Goal: Information Seeking & Learning: Find specific fact

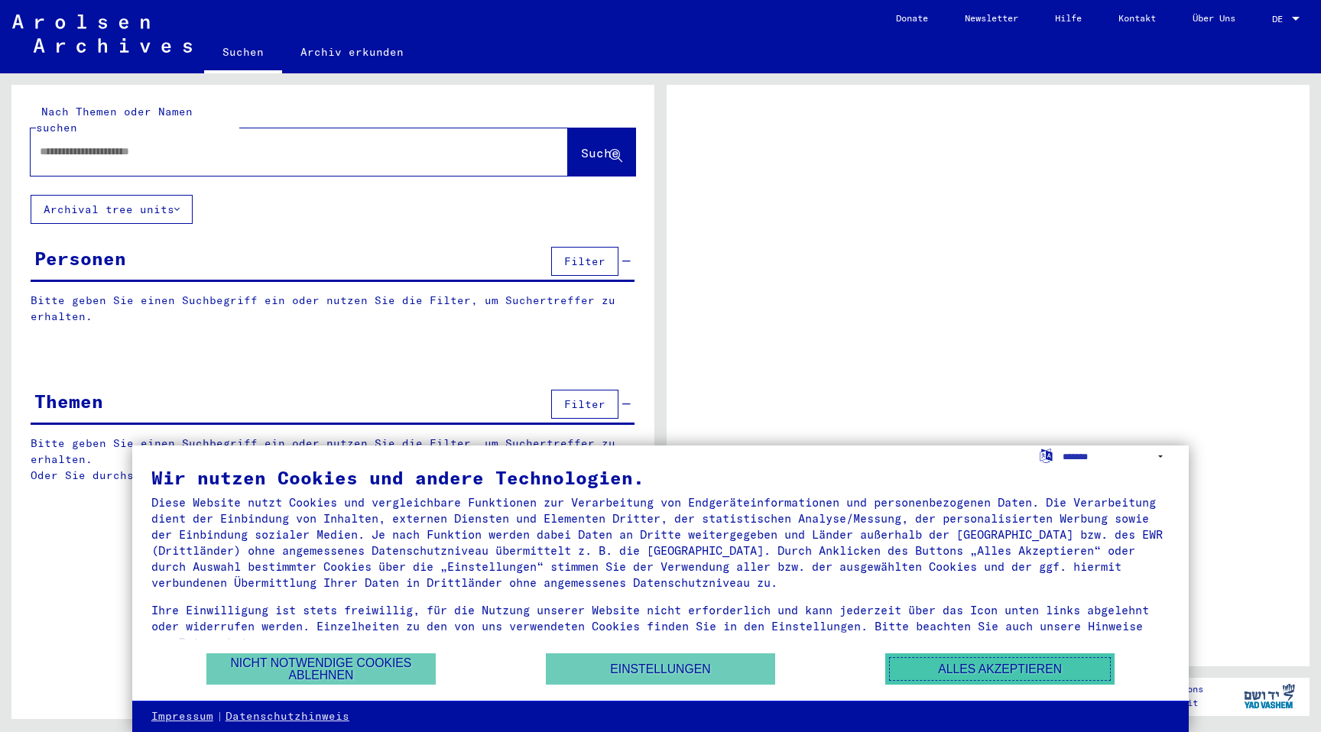
click at [975, 673] on button "Alles akzeptieren" at bounding box center [999, 669] width 229 height 31
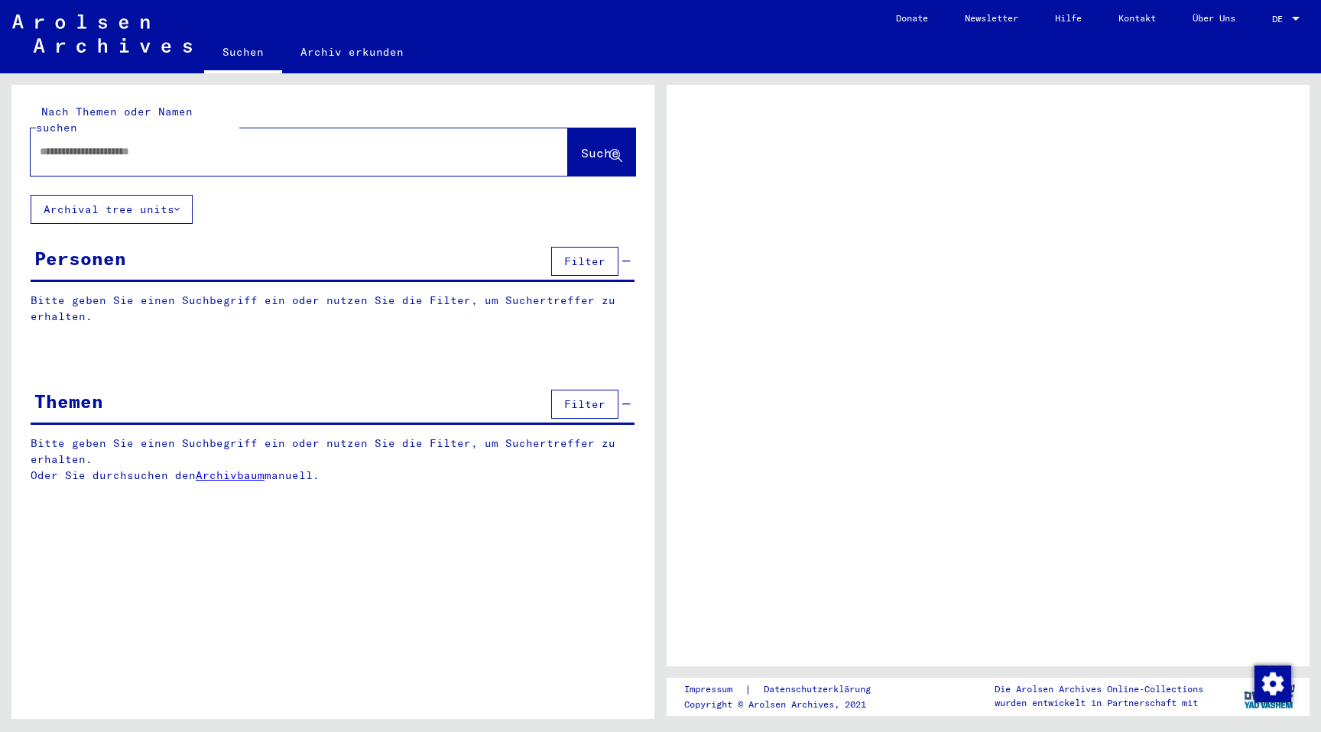
click at [1277, 14] on span "DE" at bounding box center [1280, 19] width 17 height 11
click at [1294, 14] on div at bounding box center [1296, 19] width 14 height 11
click at [1288, 20] on span "DE" at bounding box center [1280, 19] width 17 height 11
click at [1294, 18] on div at bounding box center [1296, 19] width 8 height 4
click at [1267, 14] on link "DE DE" at bounding box center [1287, 18] width 67 height 37
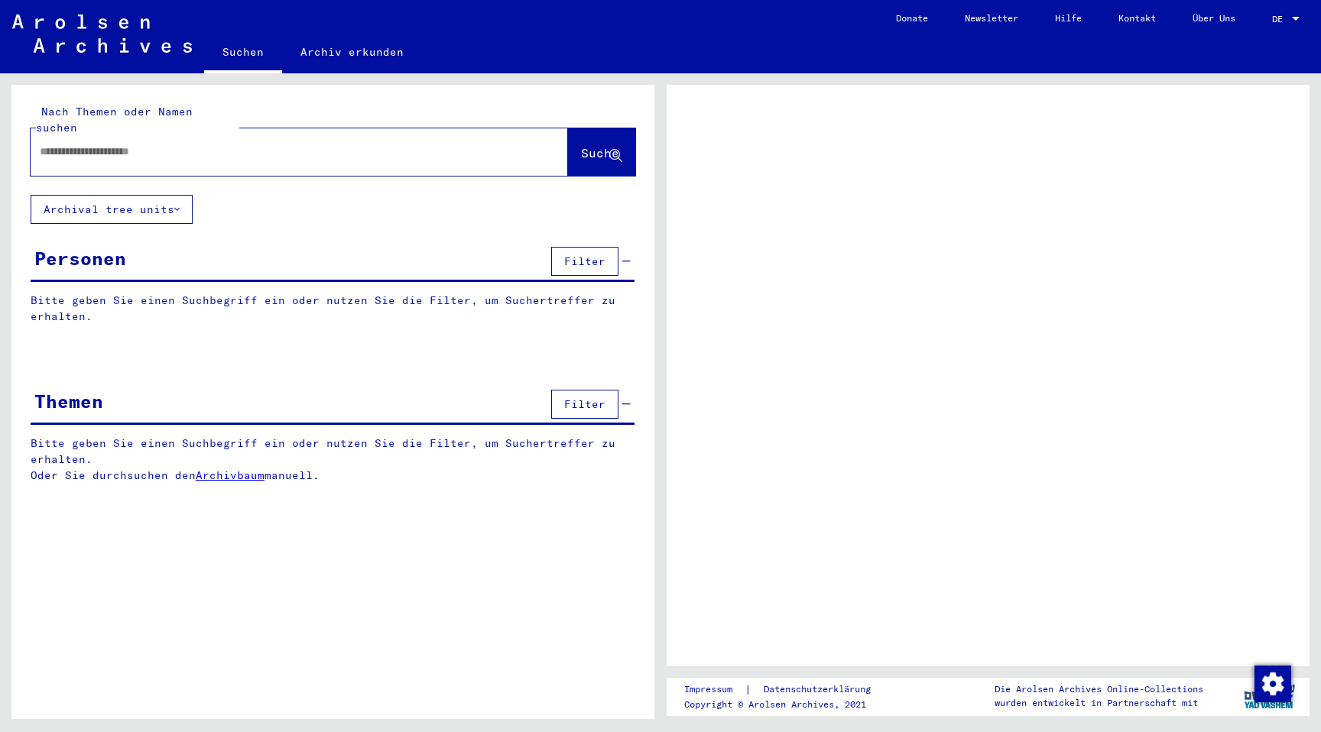
click at [1287, 14] on span "DE" at bounding box center [1280, 19] width 17 height 11
click at [1273, 25] on div "DE DE" at bounding box center [1287, 15] width 31 height 26
click at [1320, 3] on link "DE DE" at bounding box center [1287, 18] width 67 height 37
click at [1287, 16] on span "DE" at bounding box center [1280, 19] width 17 height 11
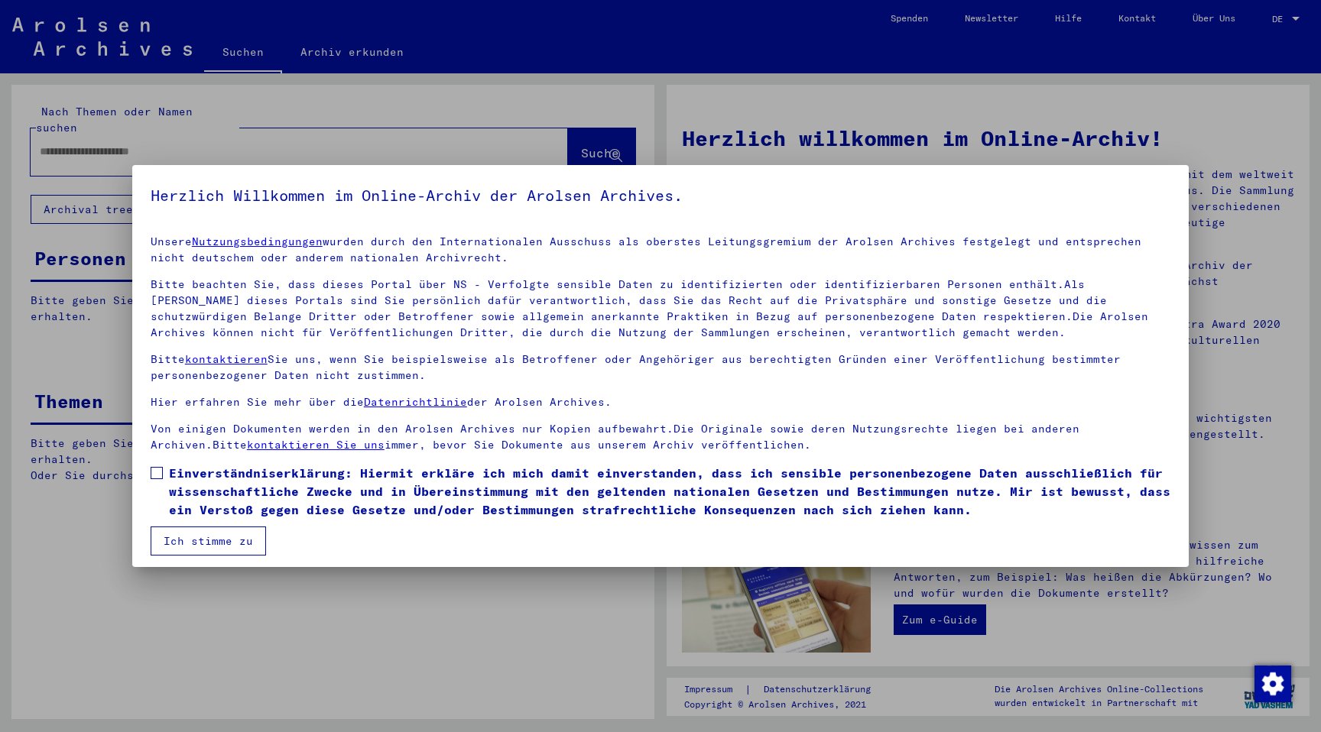
click at [1202, 94] on div at bounding box center [660, 366] width 1321 height 732
click at [157, 472] on span at bounding box center [157, 473] width 12 height 12
click at [184, 535] on button "Ich stimme zu" at bounding box center [208, 541] width 115 height 29
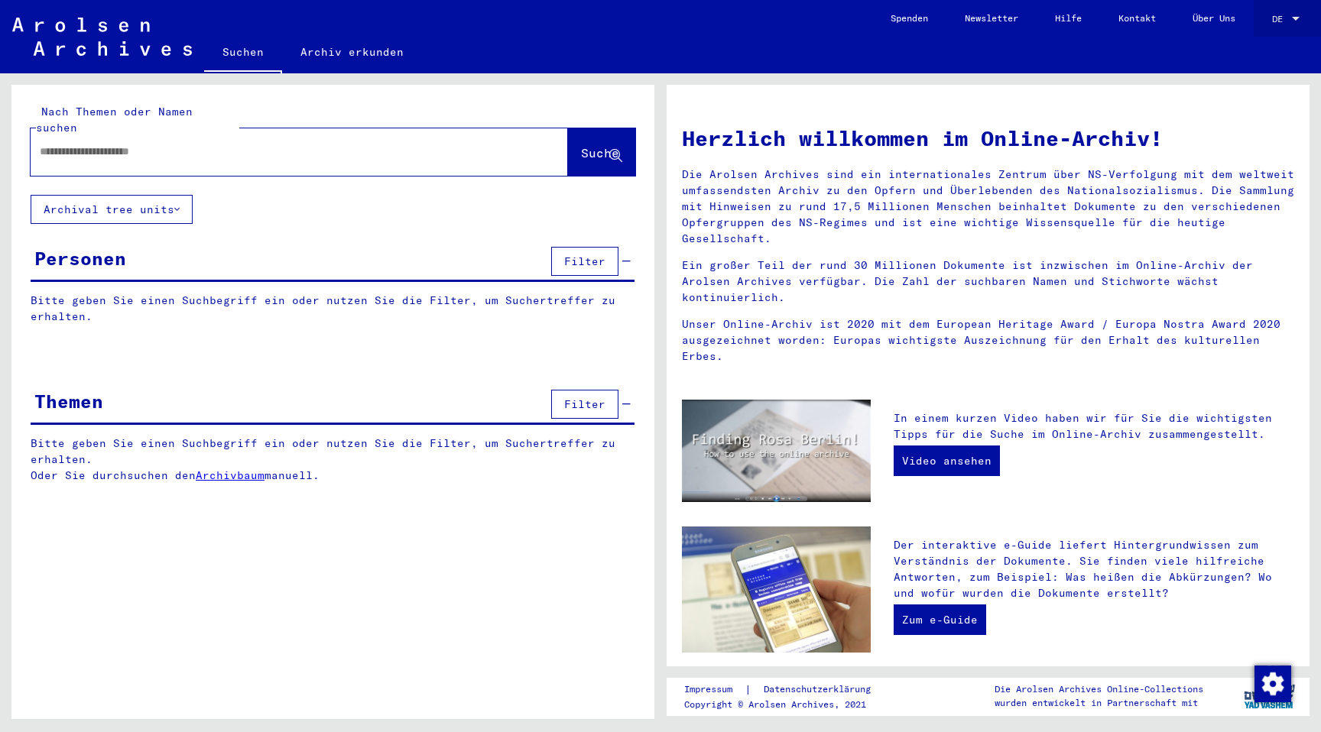
click at [1279, 16] on span "DE" at bounding box center [1280, 19] width 17 height 11
click at [1135, 268] on div at bounding box center [660, 366] width 1321 height 732
click at [1292, 17] on div at bounding box center [1296, 19] width 8 height 4
click at [1072, 312] on div at bounding box center [660, 366] width 1321 height 732
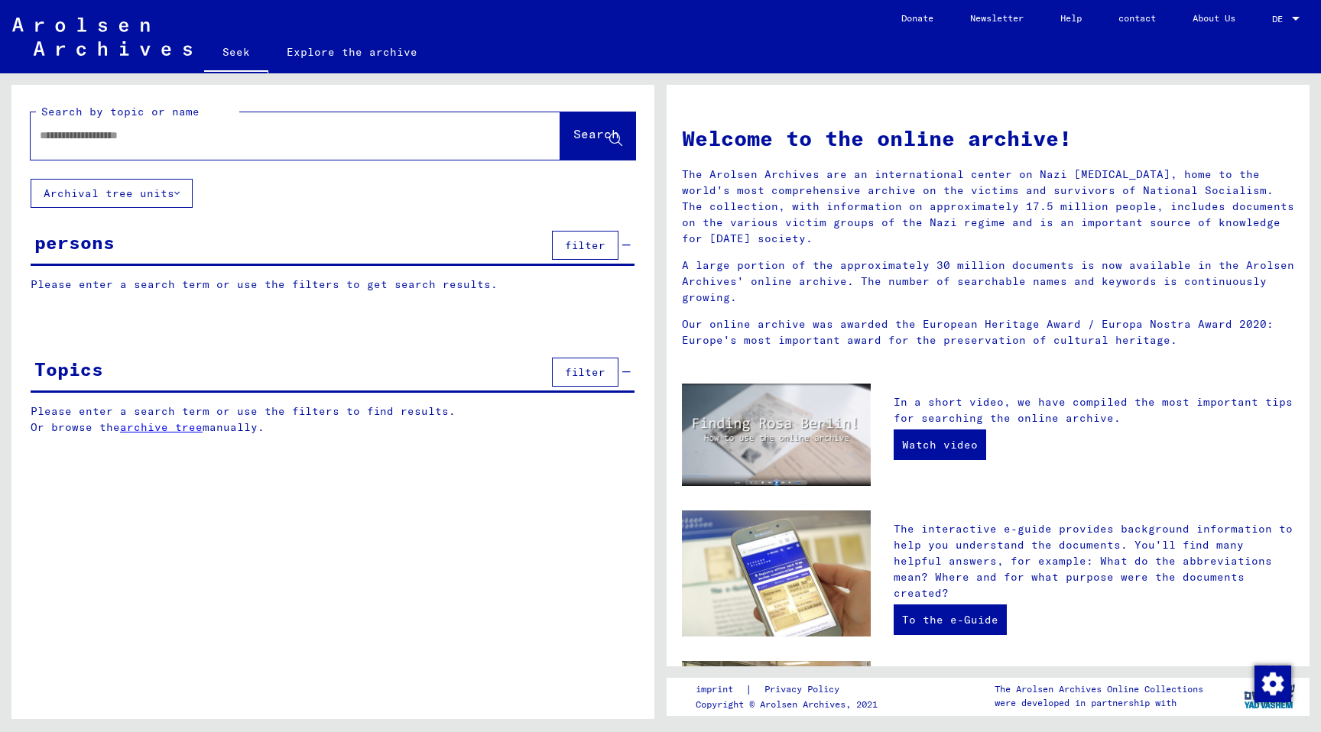
click at [1283, 18] on span "DE" at bounding box center [1280, 19] width 17 height 11
click at [1261, 28] on font "English" at bounding box center [1256, 26] width 37 height 11
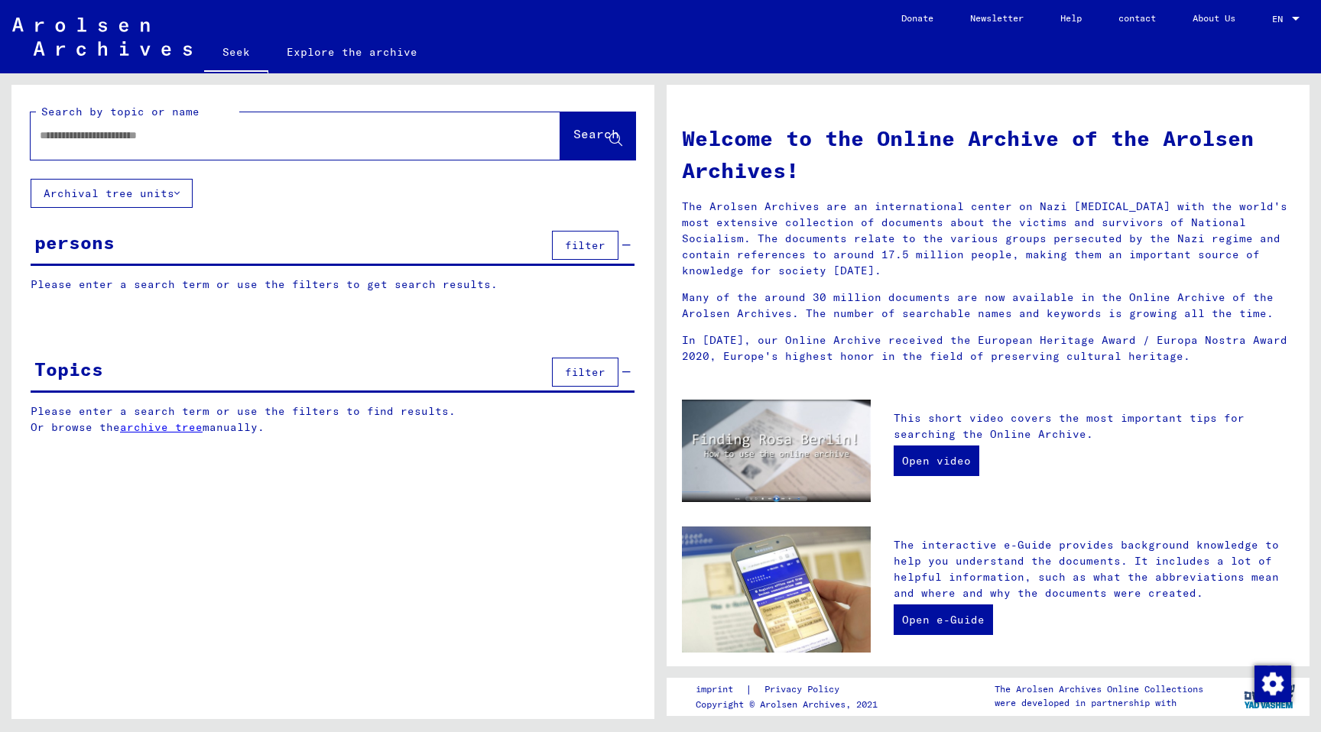
click at [263, 125] on div at bounding box center [273, 135] width 484 height 34
click at [229, 136] on input "text" at bounding box center [277, 136] width 475 height 16
click at [288, 125] on div at bounding box center [273, 135] width 484 height 34
click at [251, 144] on div at bounding box center [273, 135] width 484 height 34
click at [151, 148] on div at bounding box center [273, 135] width 484 height 34
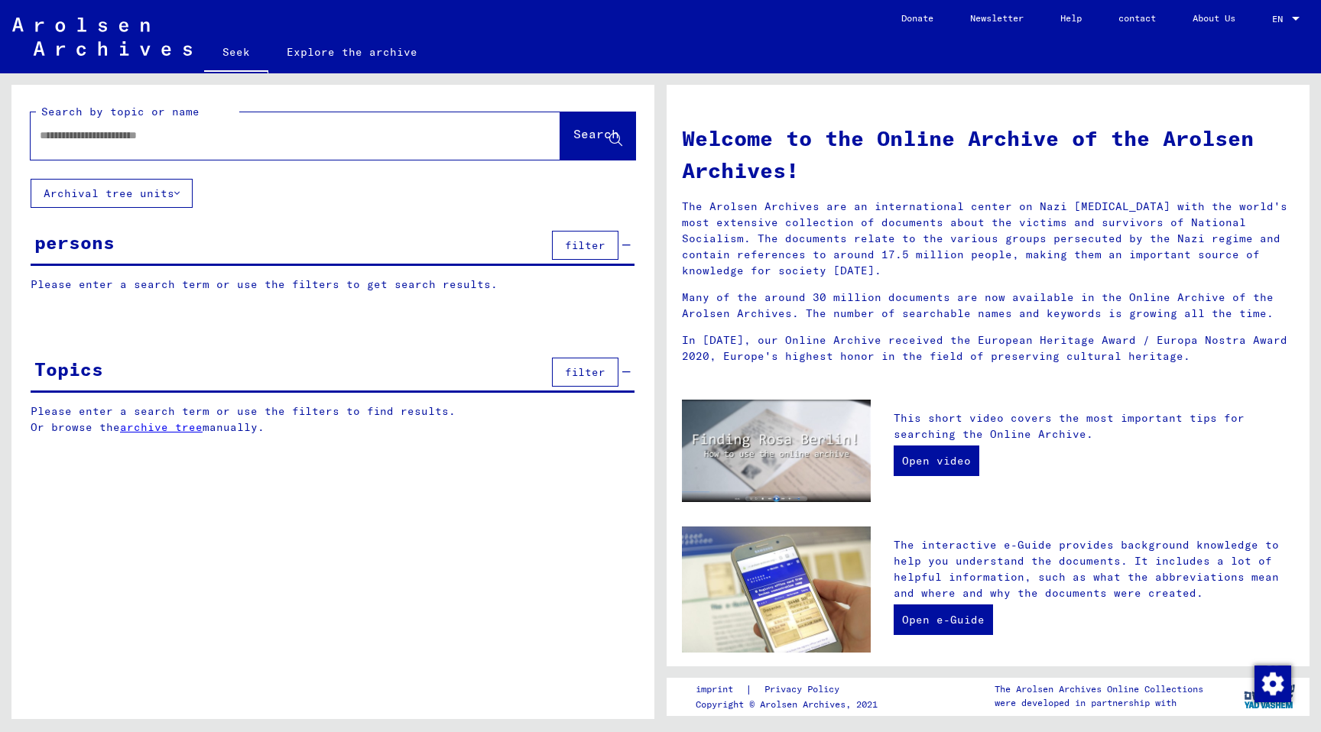
click at [152, 137] on input "text" at bounding box center [277, 136] width 475 height 16
paste input "**********"
type input "**********"
click at [587, 138] on font "Search" at bounding box center [596, 133] width 46 height 15
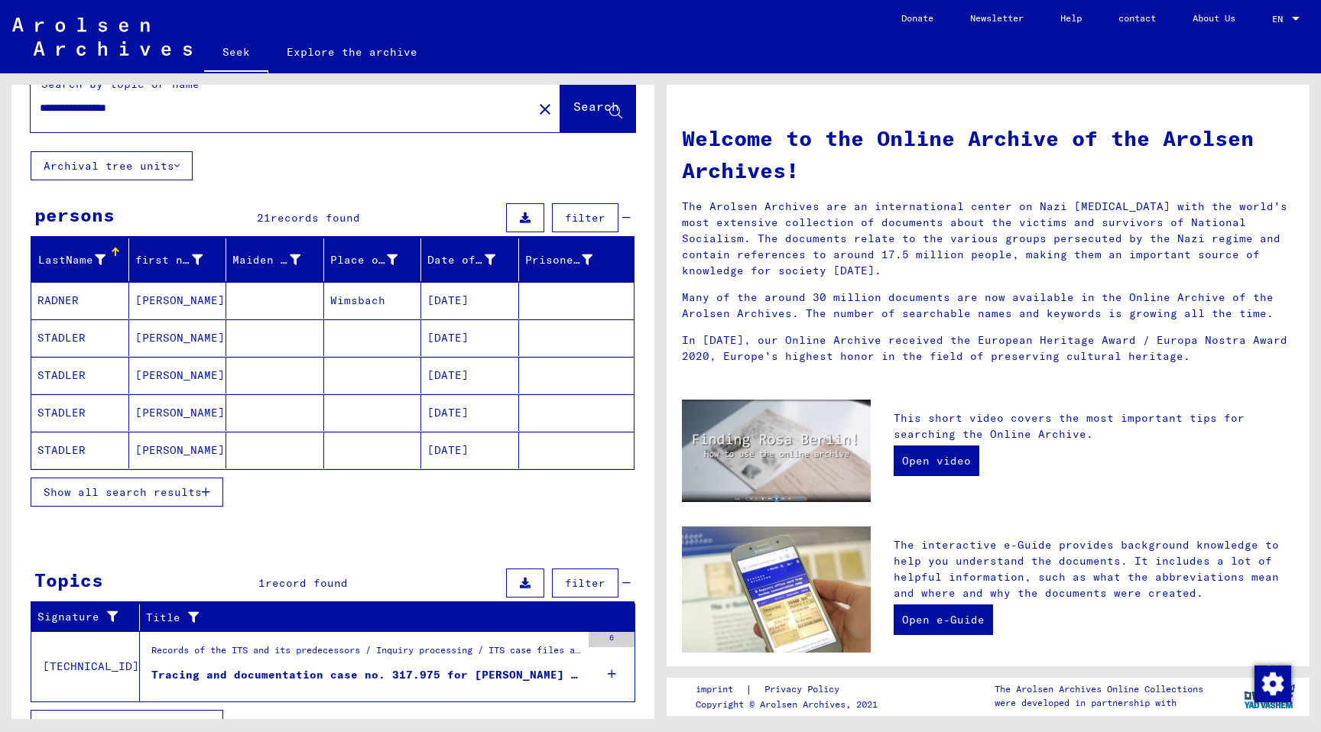
scroll to position [43, 0]
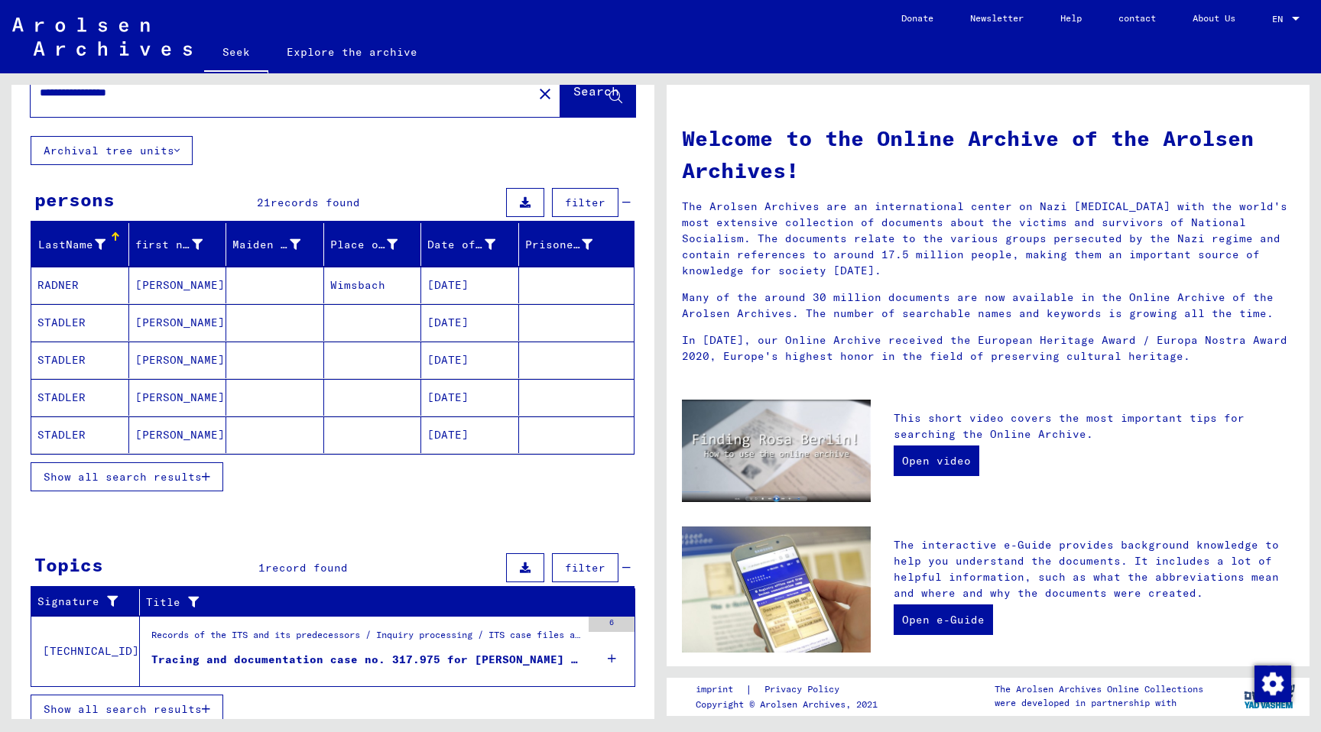
click at [177, 475] on font "Show all search results" at bounding box center [123, 477] width 158 height 14
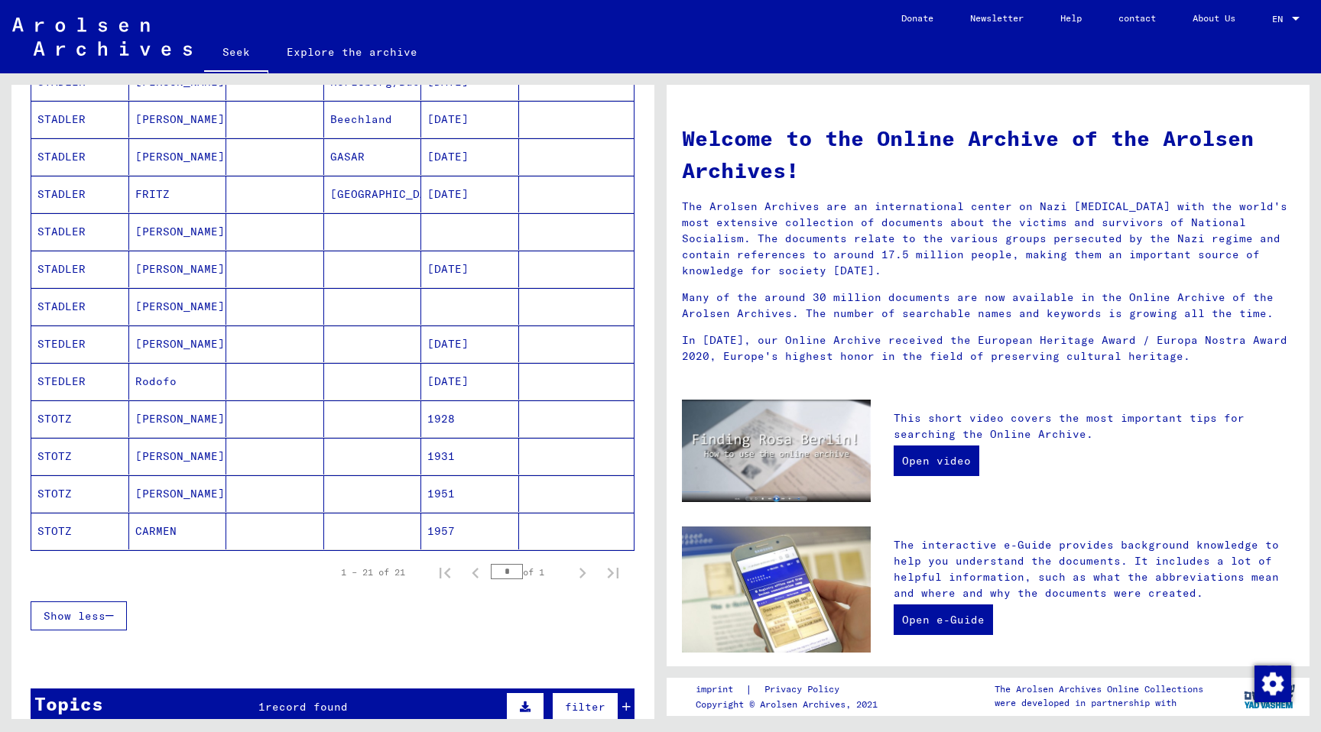
scroll to position [0, 0]
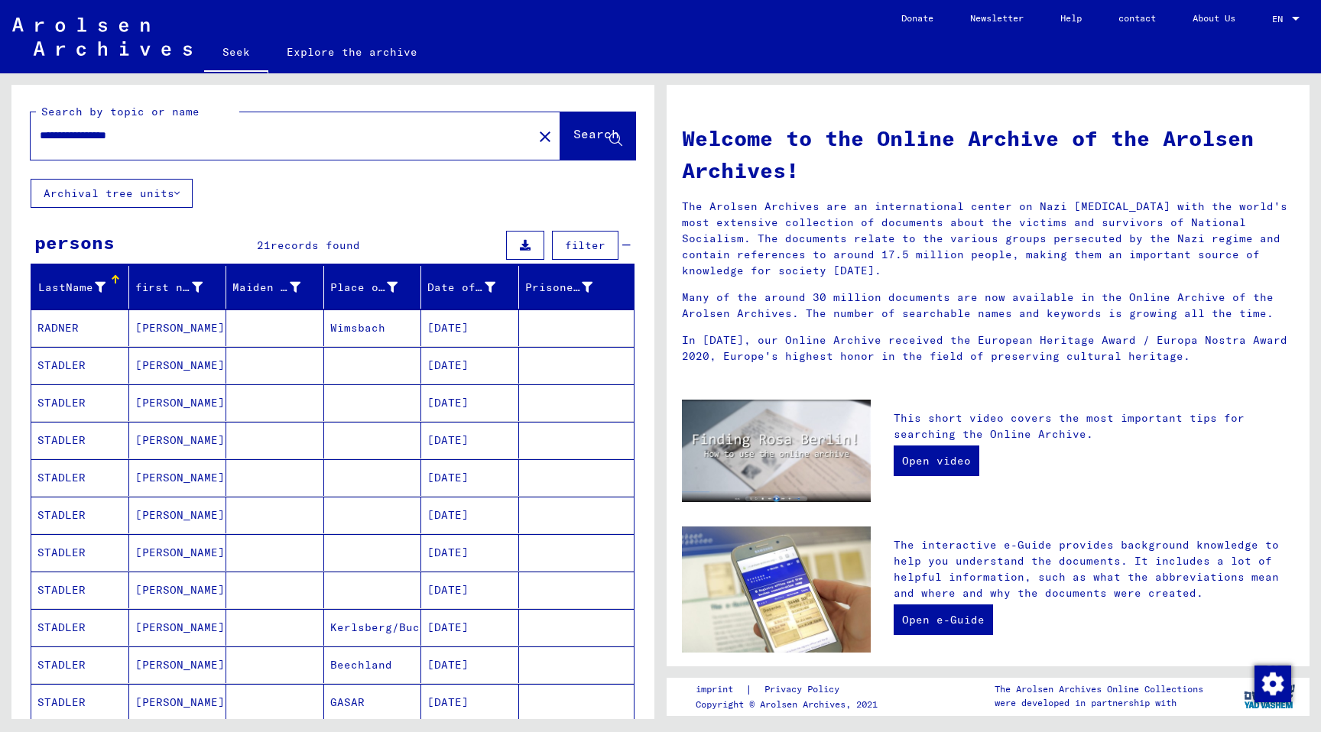
click at [135, 131] on input "**********" at bounding box center [277, 136] width 475 height 16
click at [620, 138] on icon at bounding box center [615, 140] width 13 height 13
click at [536, 139] on mat-icon "close" at bounding box center [545, 137] width 18 height 18
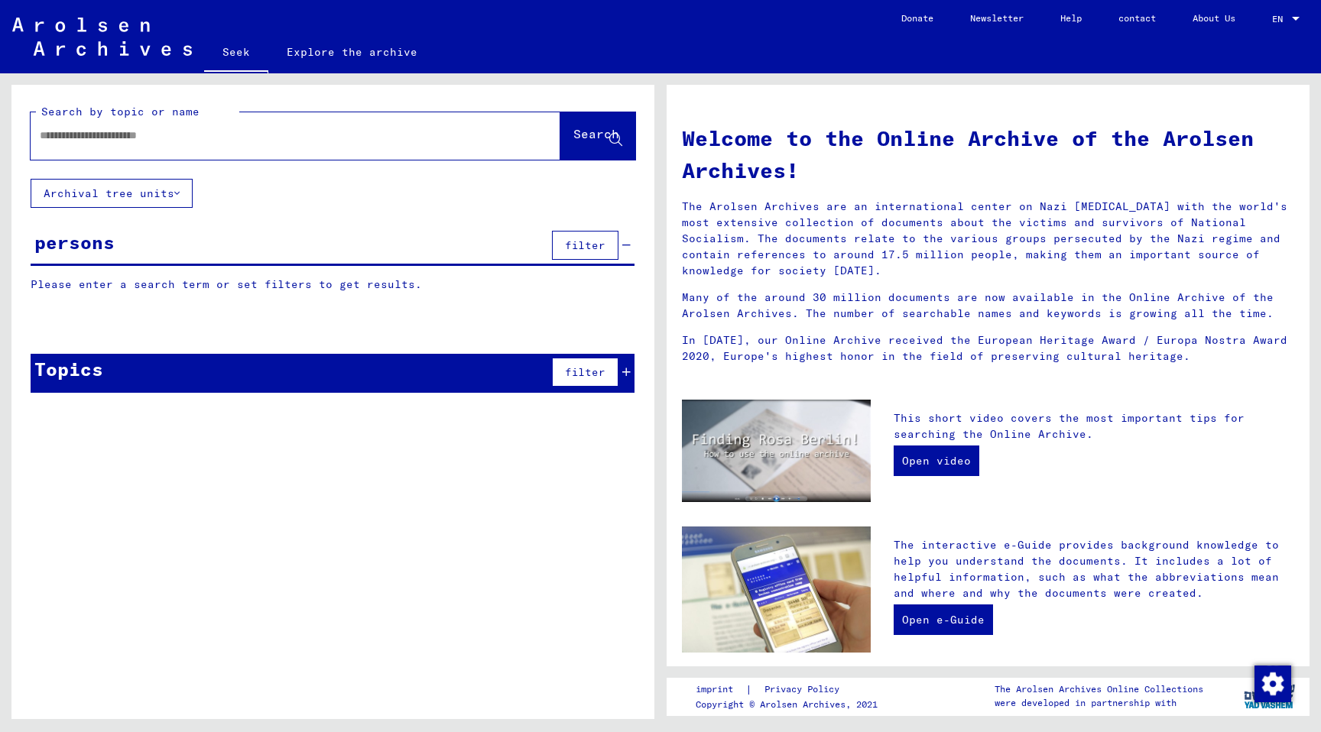
click at [372, 144] on div at bounding box center [273, 135] width 484 height 34
click at [340, 131] on input "text" at bounding box center [277, 136] width 475 height 16
type input "*"
type input "*******"
click at [595, 130] on font "Search" at bounding box center [596, 133] width 46 height 15
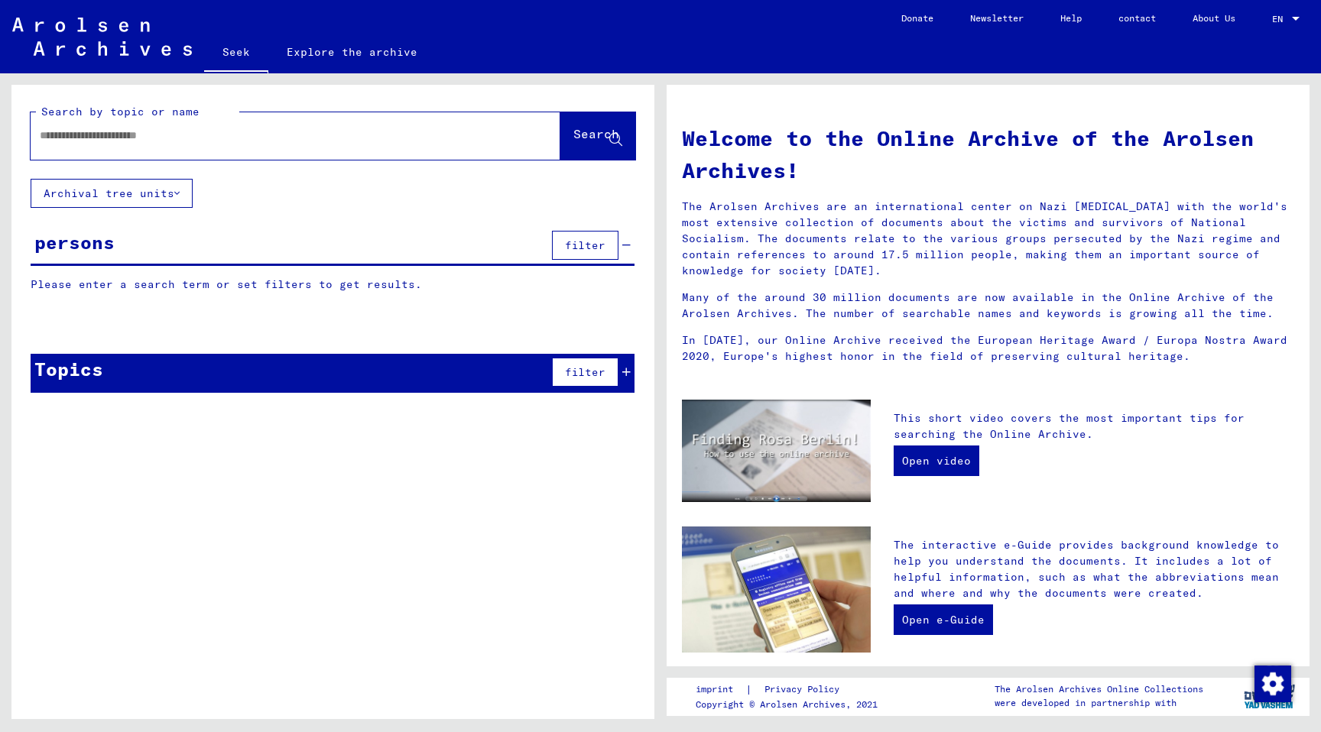
type input "**********"
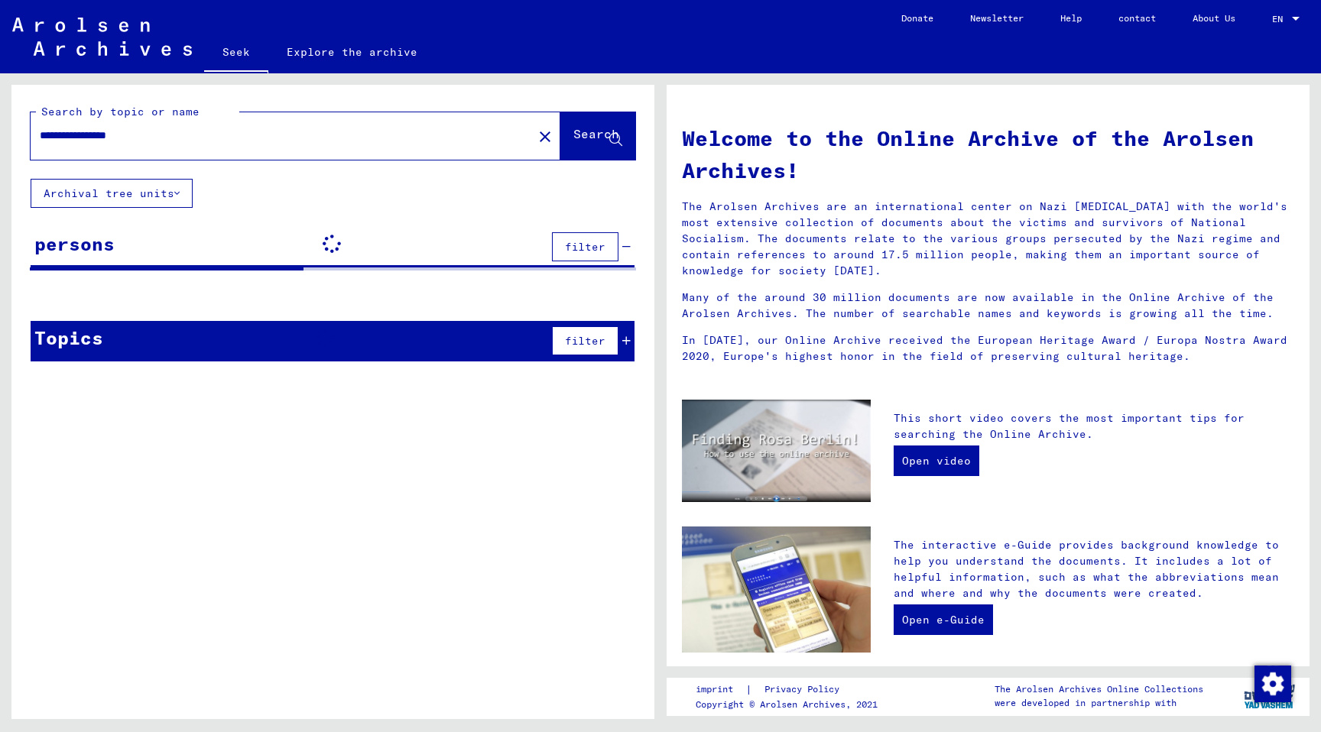
click at [123, 39] on img at bounding box center [102, 37] width 180 height 38
